Goal: Information Seeking & Learning: Learn about a topic

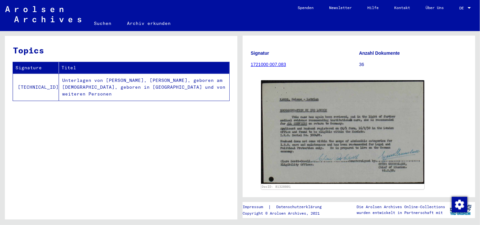
scroll to position [130, 0]
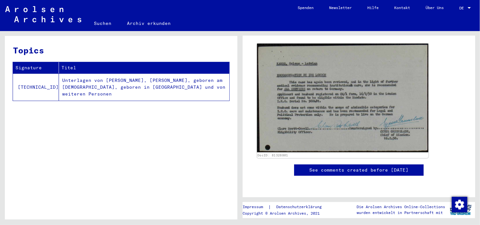
click at [289, 101] on img at bounding box center [342, 98] width 171 height 109
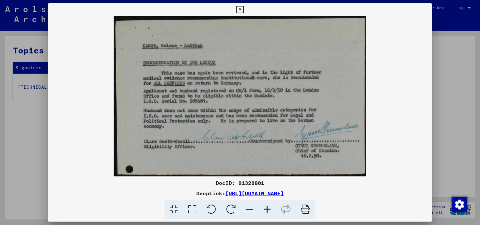
click at [263, 180] on div "DocID: 81328801" at bounding box center [240, 183] width 384 height 8
click at [260, 184] on div "DocID: 81328801" at bounding box center [240, 183] width 384 height 8
copy div "81328801"
click at [237, 8] on icon at bounding box center [239, 10] width 7 height 8
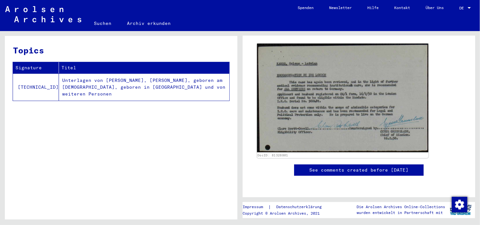
click at [317, 104] on img at bounding box center [342, 98] width 171 height 109
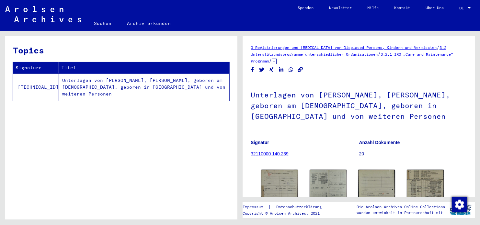
scroll to position [65, 0]
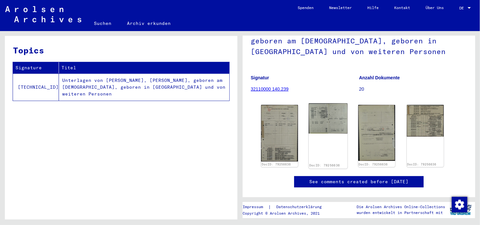
click at [335, 120] on img at bounding box center [328, 118] width 39 height 30
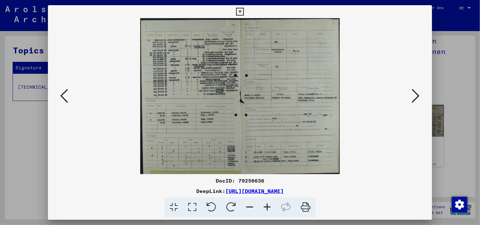
click at [63, 97] on icon at bounding box center [64, 96] width 8 height 16
